Goal: Download file/media

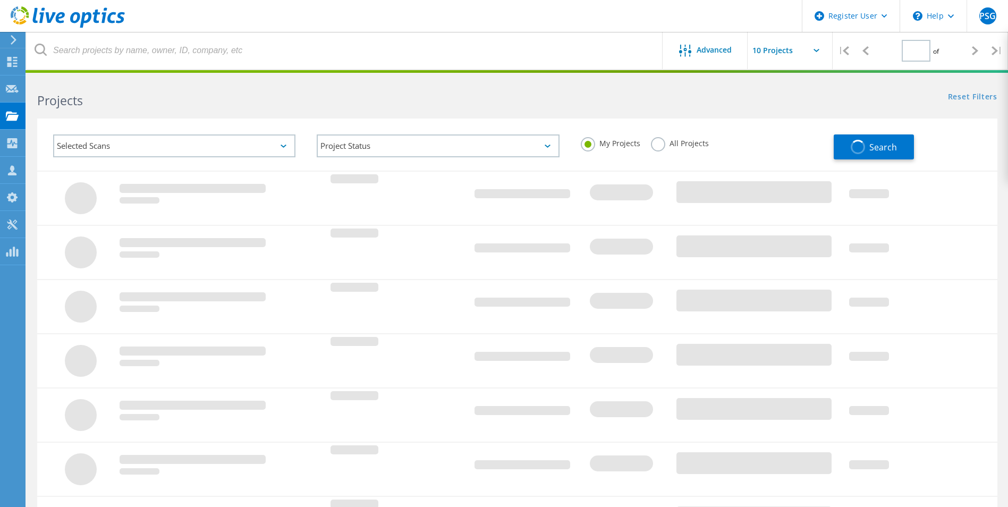
type input "1"
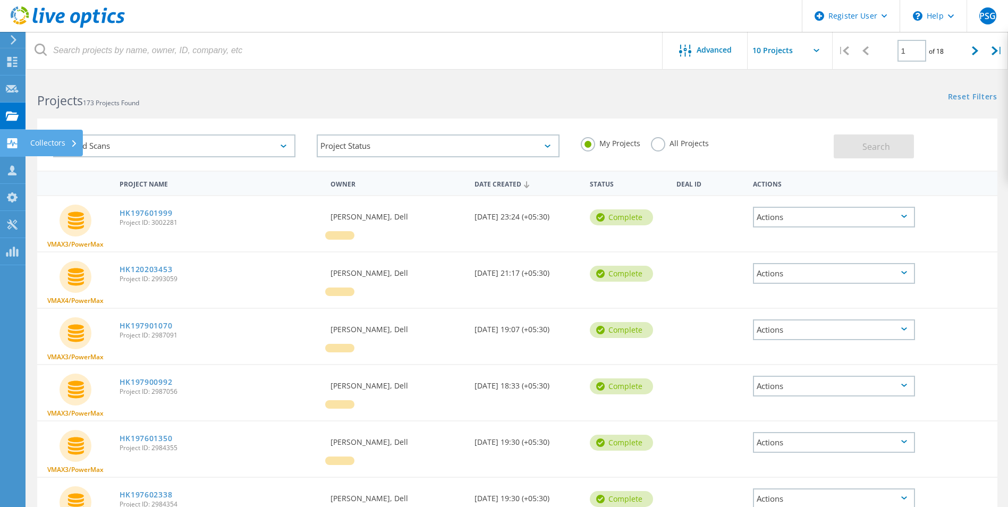
click at [8, 143] on icon at bounding box center [12, 143] width 13 height 10
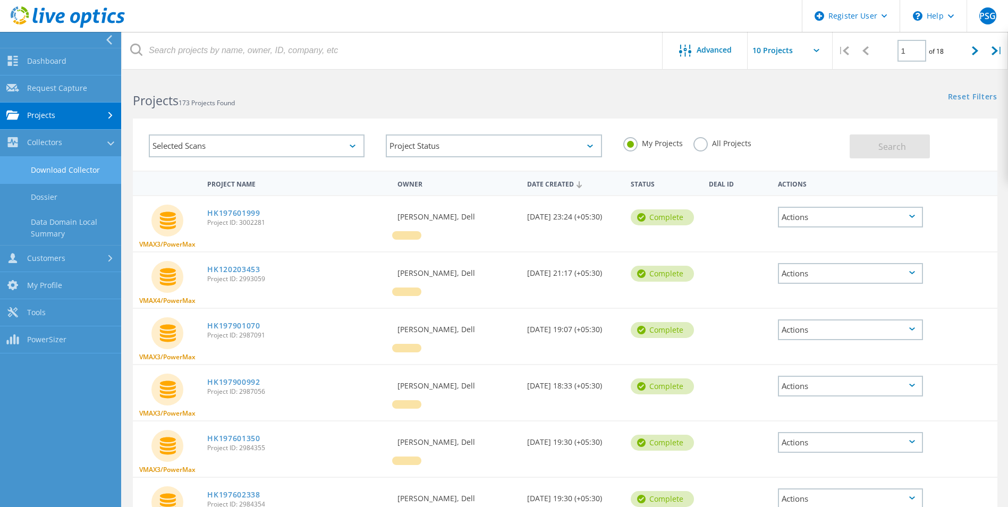
click at [76, 168] on link "Download Collector" at bounding box center [60, 170] width 121 height 27
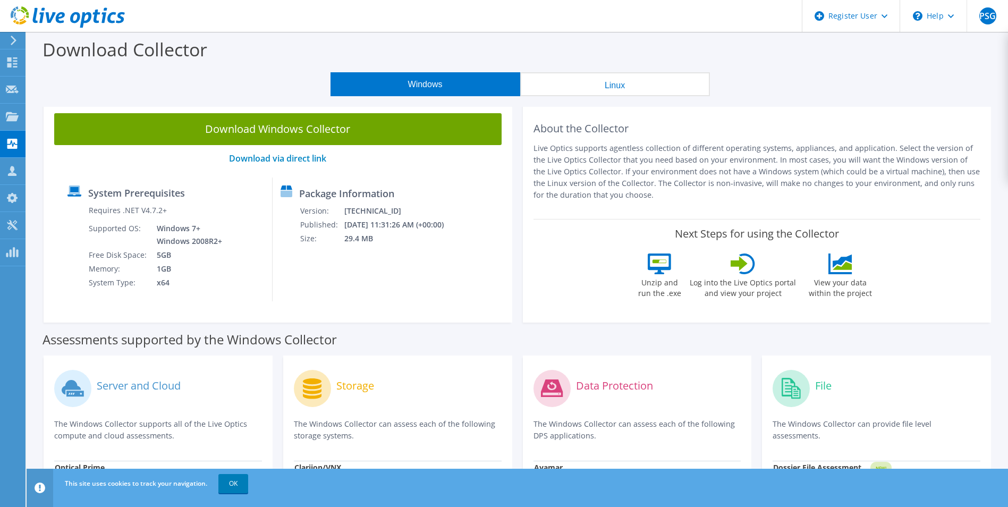
drag, startPoint x: 298, startPoint y: 136, endPoint x: 292, endPoint y: 133, distance: 6.9
click at [298, 136] on link "Download Windows Collector" at bounding box center [277, 129] width 447 height 32
